Goal: Check status: Check status

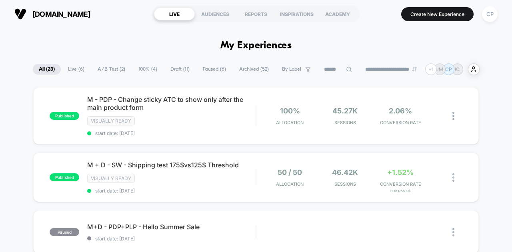
click at [65, 67] on span "Live ( 6 )" at bounding box center [76, 69] width 28 height 11
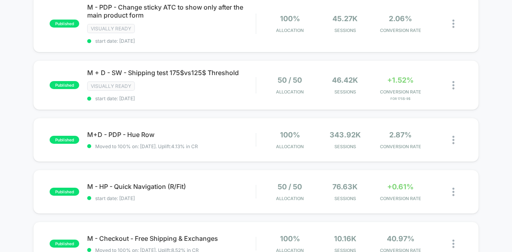
scroll to position [80, 0]
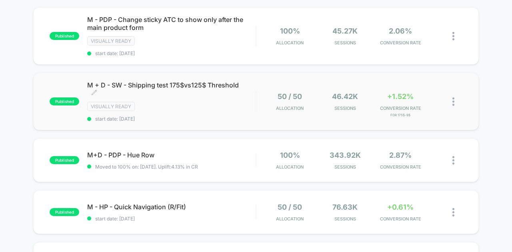
click at [181, 82] on span "M + D - SW - Shipping test 175$vs125$ Threshold Click to edit experience details" at bounding box center [171, 89] width 168 height 16
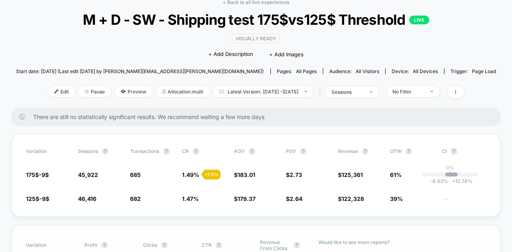
scroll to position [40, 0]
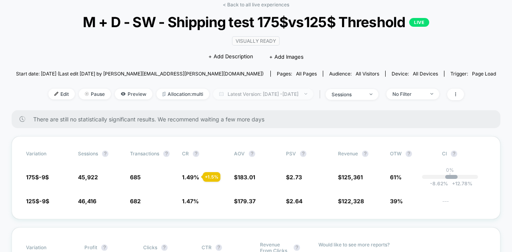
click at [284, 93] on span "Latest Version: [DATE] - [DATE]" at bounding box center [263, 94] width 100 height 11
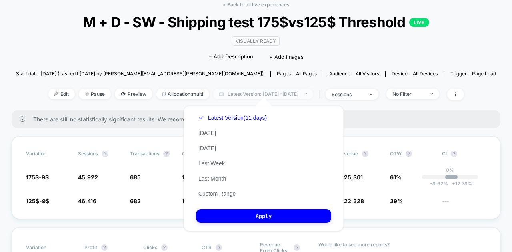
click at [284, 93] on span "Latest Version: [DATE] - [DATE]" at bounding box center [263, 94] width 100 height 11
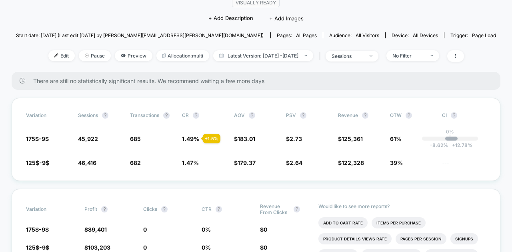
scroll to position [120, 0]
